Goal: Transaction & Acquisition: Obtain resource

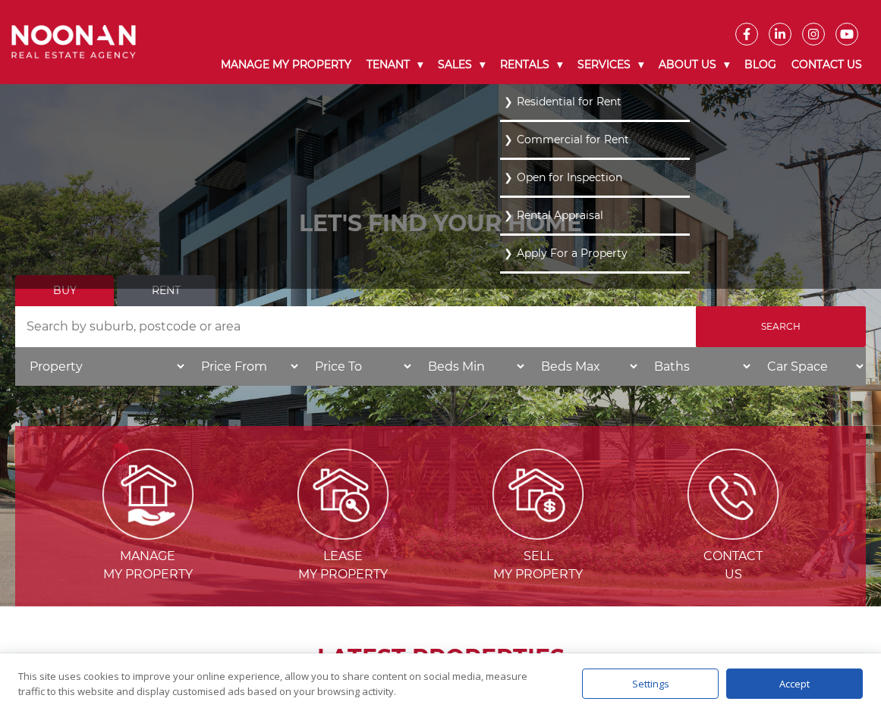
click at [517, 113] on li "Residential for Rent" at bounding box center [595, 103] width 190 height 38
click at [517, 96] on link "Residential for Rent" at bounding box center [595, 102] width 182 height 20
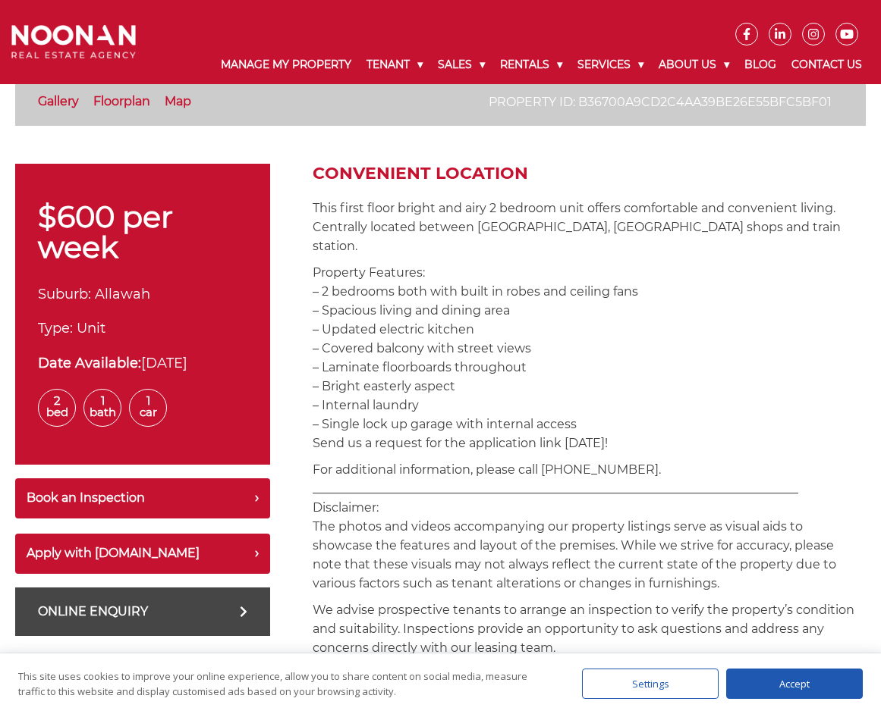
scroll to position [455, 0]
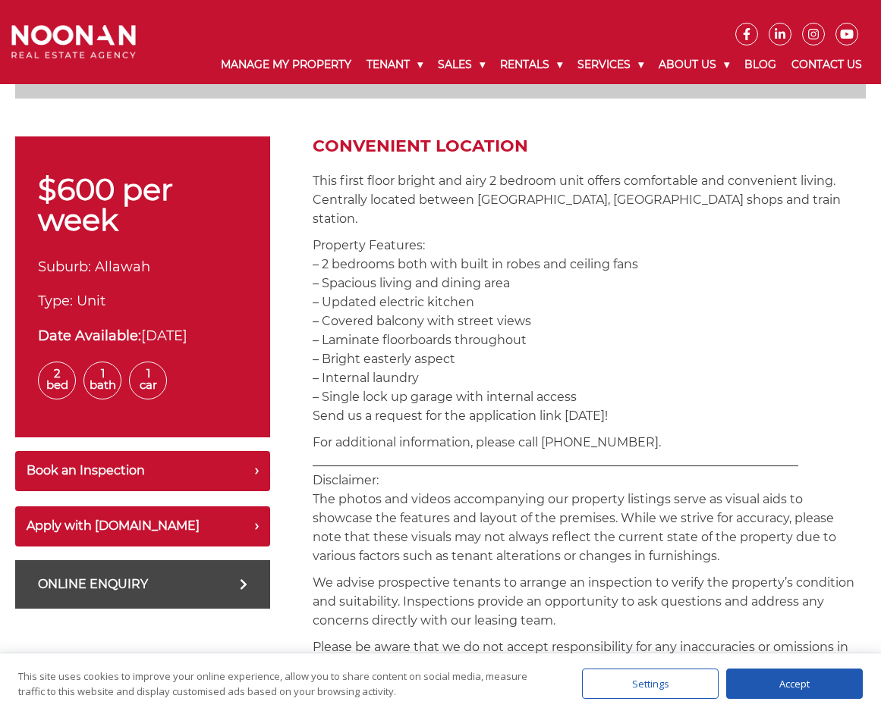
drag, startPoint x: 448, startPoint y: 569, endPoint x: 433, endPoint y: 561, distance: 17.0
click at [447, 573] on p "We advise prospective tenants to arrange an inspection to verify the property’s…" at bounding box center [588, 601] width 553 height 57
